Goal: Transaction & Acquisition: Book appointment/travel/reservation

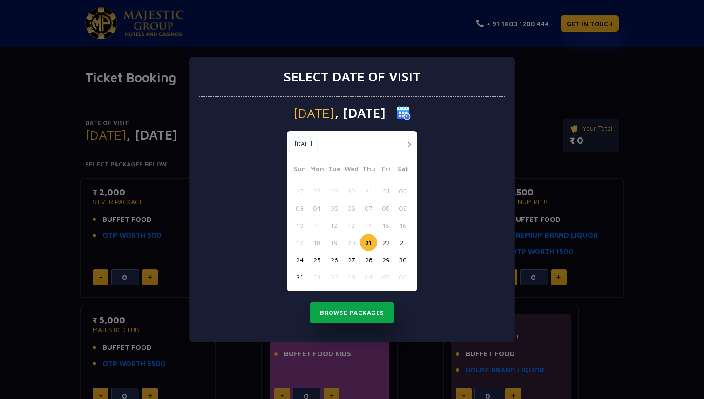
click at [357, 314] on button "Browse Packages" at bounding box center [352, 313] width 84 height 21
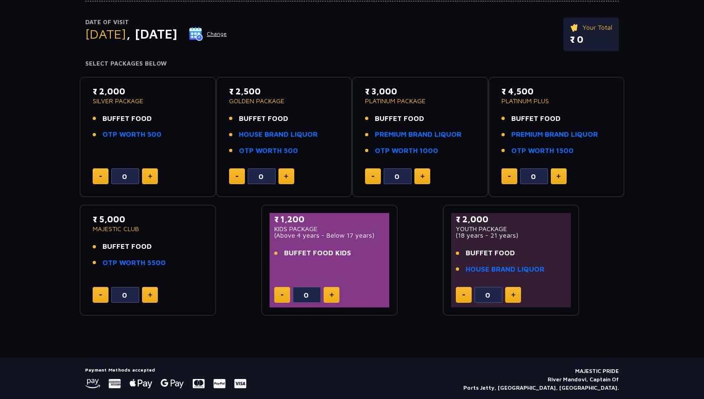
scroll to position [122, 0]
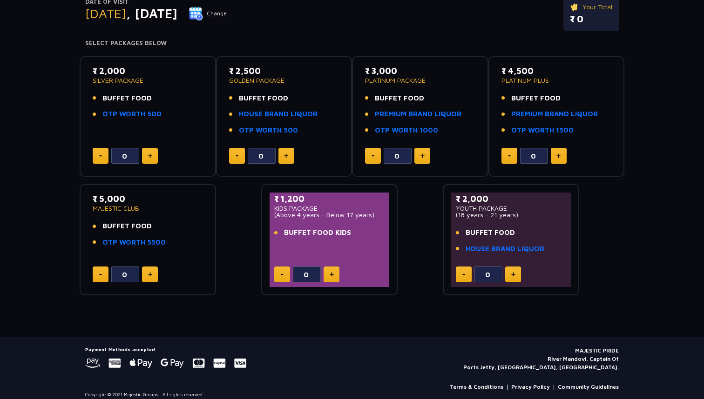
click at [284, 75] on p "₹ 2,500" at bounding box center [284, 71] width 110 height 13
drag, startPoint x: 285, startPoint y: 79, endPoint x: 225, endPoint y: 72, distance: 60.9
click at [225, 72] on div "₹ 2,500 GOLDEN PACKAGE BUFFET FOOD HOUSE BRAND LIQUOR OTP WORTH 500 0" at bounding box center [284, 117] width 120 height 104
drag, startPoint x: 229, startPoint y: 79, endPoint x: 292, endPoint y: 81, distance: 63.3
click at [292, 81] on p "GOLDEN PACKAGE" at bounding box center [284, 80] width 110 height 7
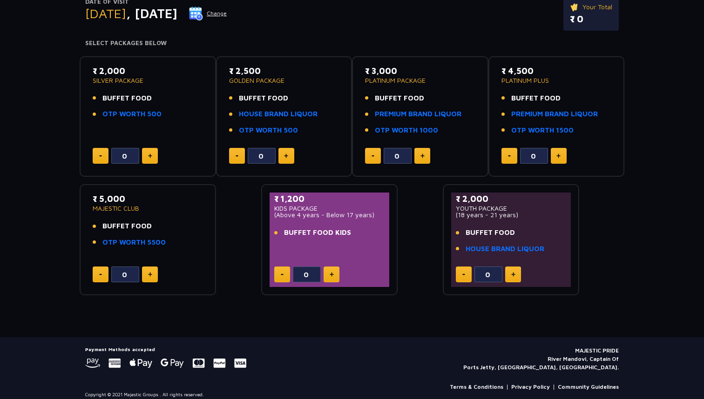
click at [278, 81] on p "GOLDEN PACKAGE" at bounding box center [284, 80] width 110 height 7
